Goal: Task Accomplishment & Management: Complete application form

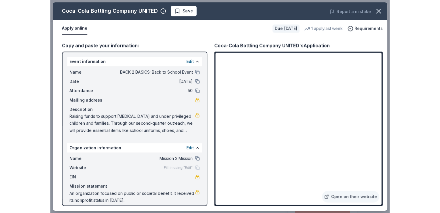
scroll to position [128, 0]
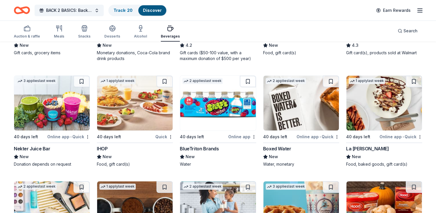
scroll to position [375, 0]
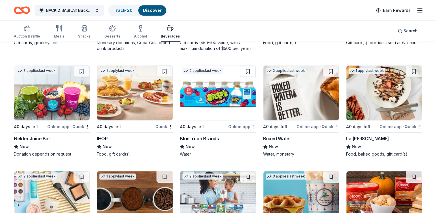
click at [283, 137] on div "Boxed Water" at bounding box center [277, 138] width 28 height 7
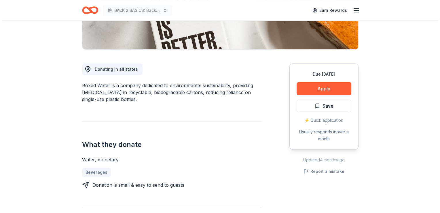
scroll to position [144, 0]
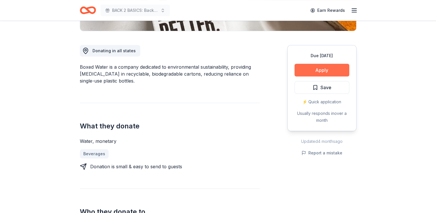
click at [331, 70] on button "Apply" at bounding box center [322, 70] width 55 height 13
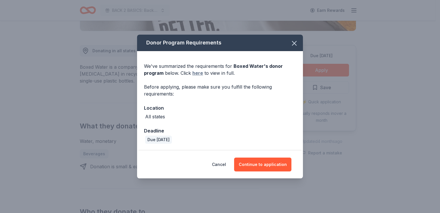
click at [198, 76] on link "here" at bounding box center [198, 72] width 11 height 7
click at [259, 165] on button "Continue to application" at bounding box center [262, 164] width 57 height 14
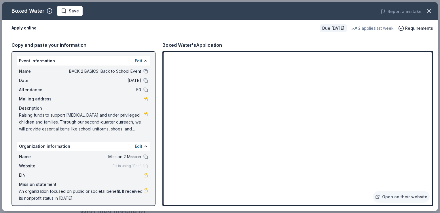
click at [87, 69] on span "BACK 2 BASICS: Back to School Event" at bounding box center [100, 71] width 84 height 7
click at [144, 70] on button at bounding box center [146, 71] width 5 height 5
click at [135, 60] on button "Edit" at bounding box center [138, 60] width 7 height 7
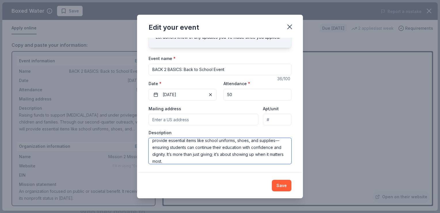
scroll to position [21, 0]
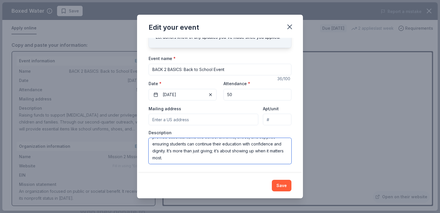
drag, startPoint x: 152, startPoint y: 145, endPoint x: 281, endPoint y: 155, distance: 129.5
click at [281, 155] on textarea "Raising funds to support [MEDICAL_DATA] and under privileged children and famil…" at bounding box center [220, 151] width 143 height 26
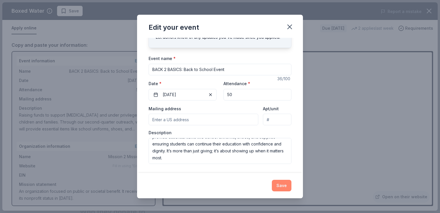
click at [284, 187] on button "Save" at bounding box center [282, 186] width 20 height 12
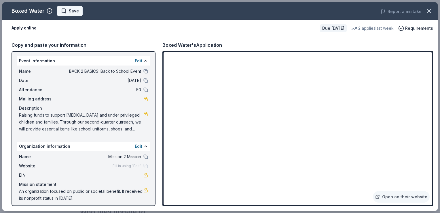
click at [69, 12] on span "Save" at bounding box center [74, 10] width 10 height 7
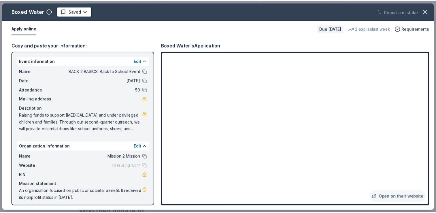
scroll to position [0, 0]
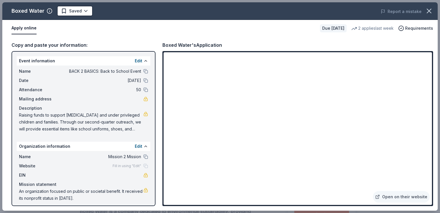
click at [85, 12] on html "BACK 2 BASICS: Back to School Event Earn Rewards Due in 40 days Share Boxed Wat…" at bounding box center [220, 106] width 440 height 213
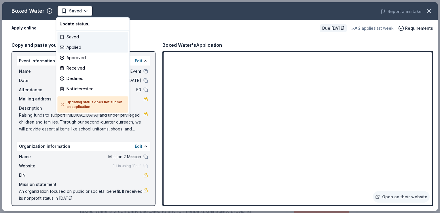
click at [83, 48] on div "Applied" at bounding box center [92, 47] width 71 height 10
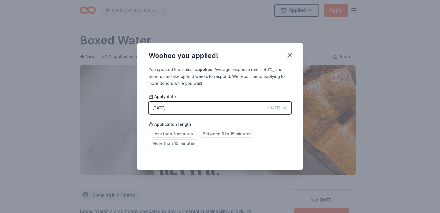
click at [296, 54] on div "Woohoo you applied!" at bounding box center [220, 54] width 166 height 23
click at [292, 53] on icon "button" at bounding box center [290, 55] width 8 height 8
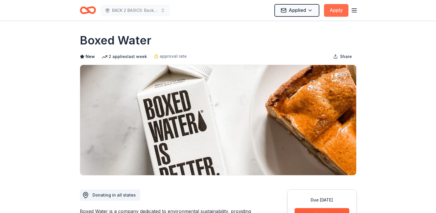
click at [342, 9] on button "Apply" at bounding box center [336, 10] width 24 height 13
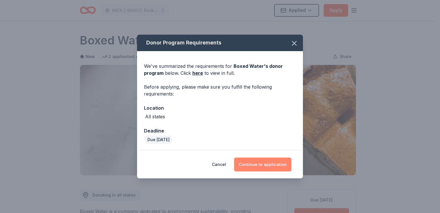
click at [267, 162] on button "Continue to application" at bounding box center [262, 164] width 57 height 14
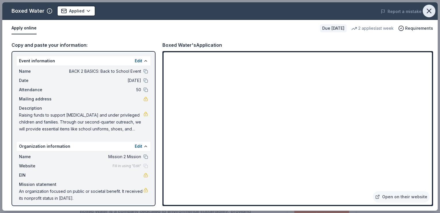
click at [430, 12] on icon "button" at bounding box center [429, 11] width 4 height 4
